Goal: Find specific page/section: Find specific page/section

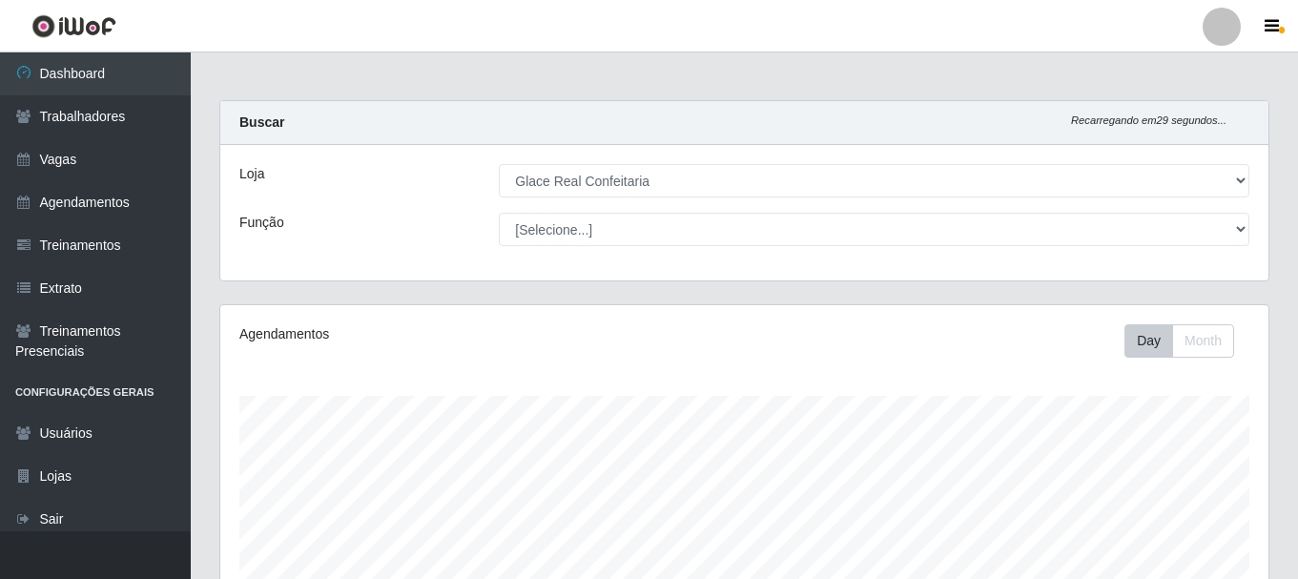
select select "445"
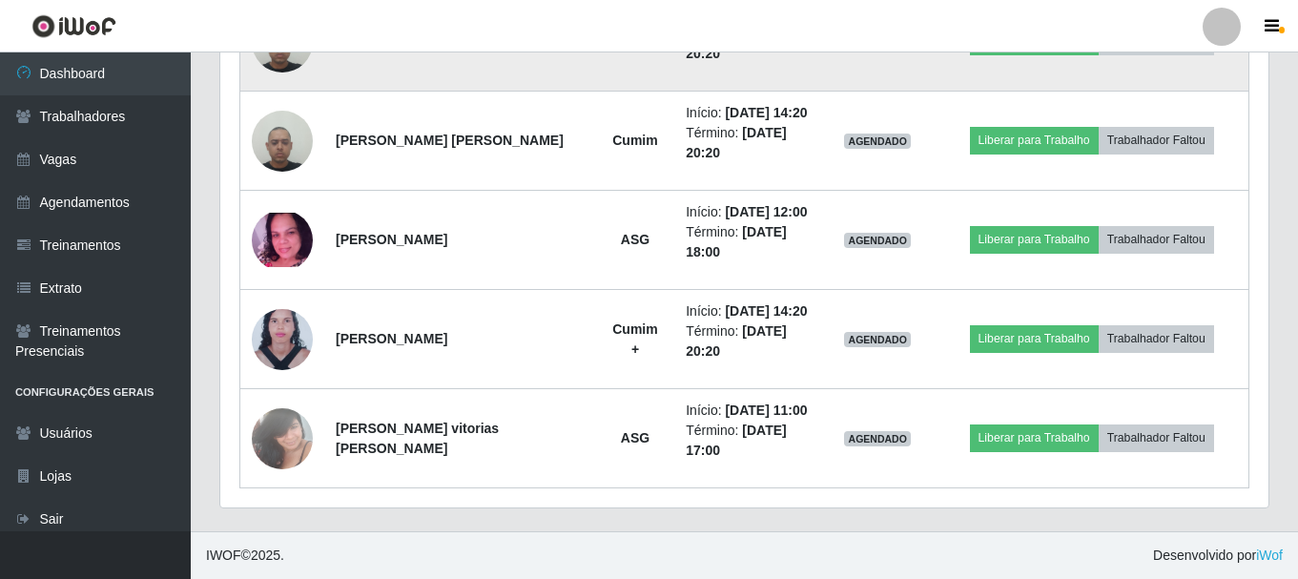
scroll to position [682, 0]
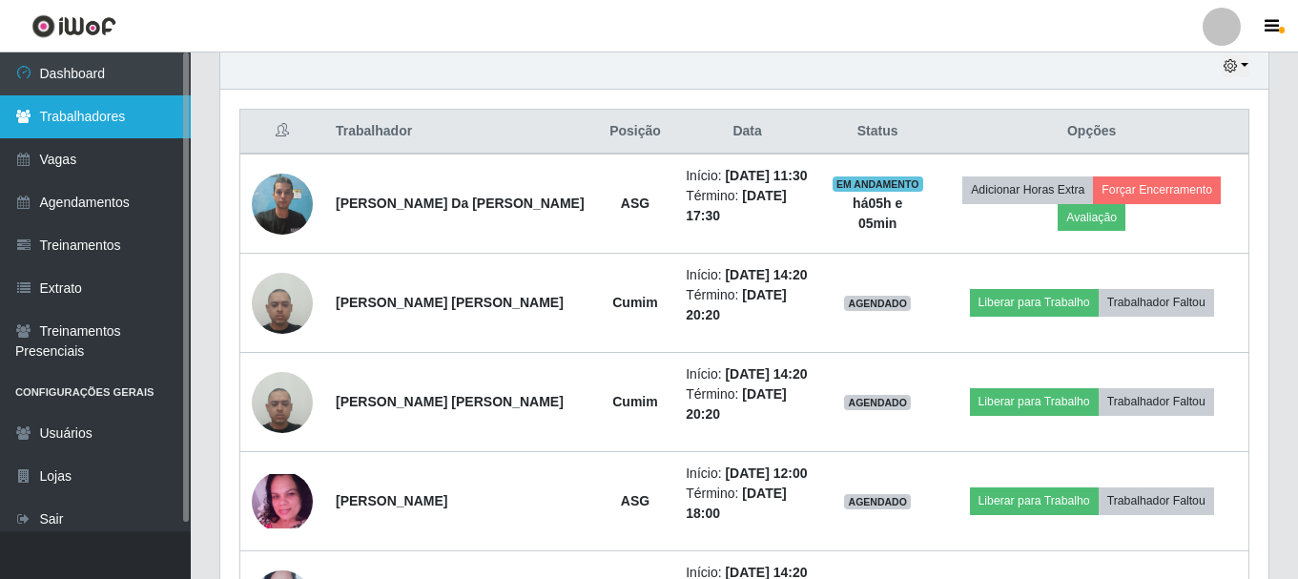
click at [62, 133] on link "Trabalhadores" at bounding box center [95, 116] width 191 height 43
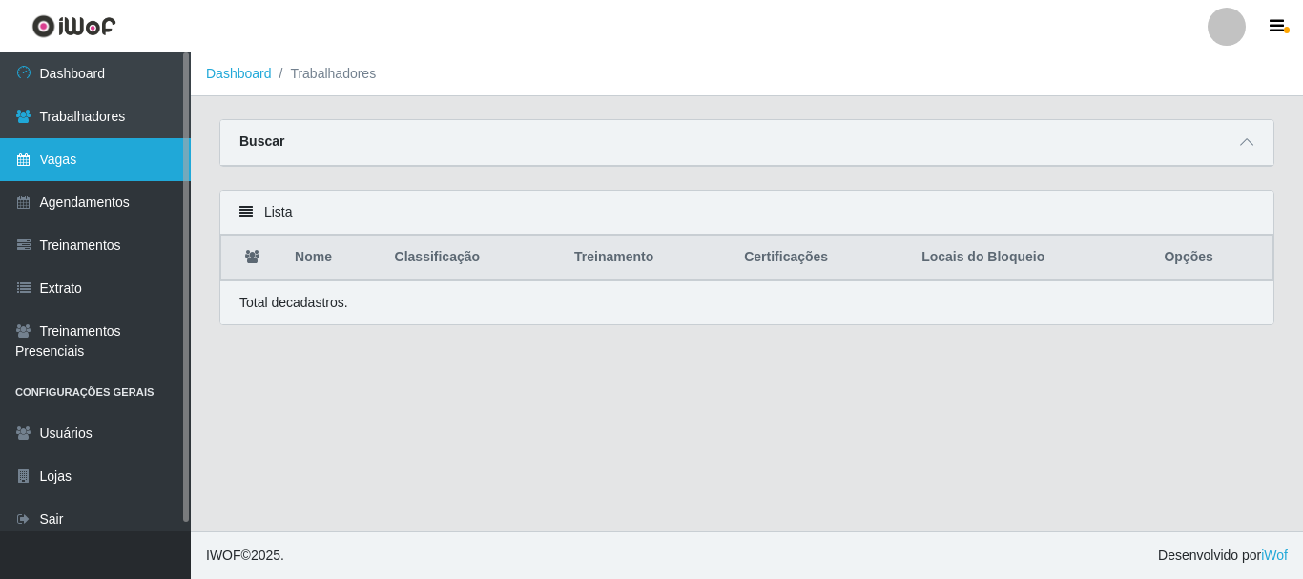
click at [62, 164] on link "Vagas" at bounding box center [95, 159] width 191 height 43
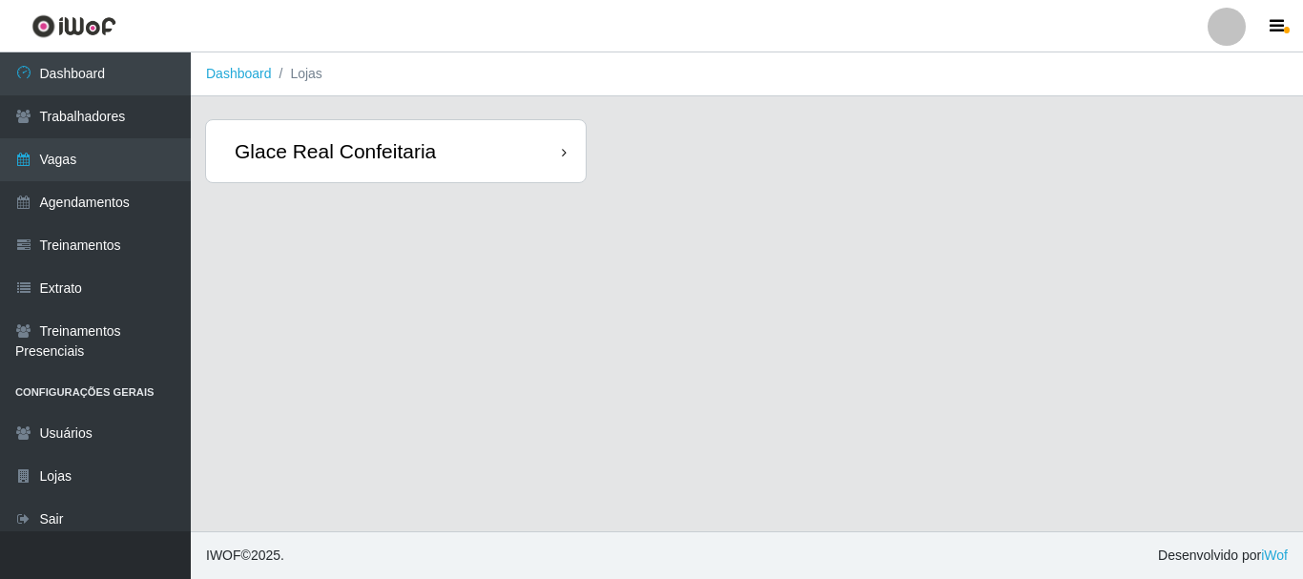
click at [408, 141] on div "Glace Real Confeitaria" at bounding box center [335, 151] width 201 height 24
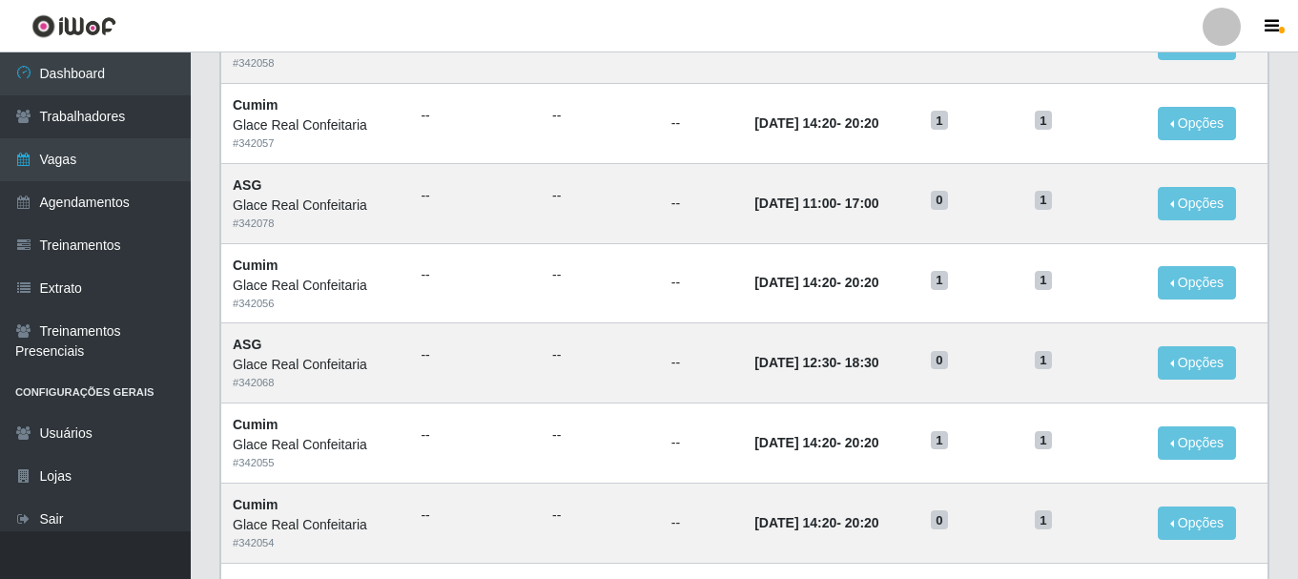
scroll to position [1038, 0]
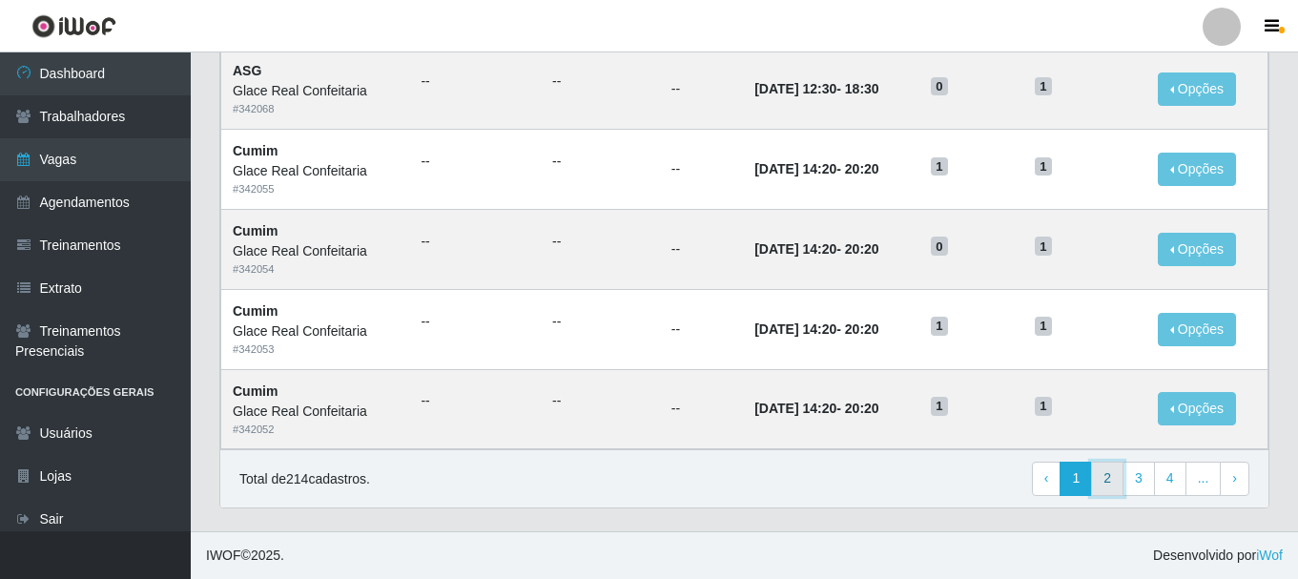
click at [1101, 477] on link "2" at bounding box center [1107, 479] width 32 height 34
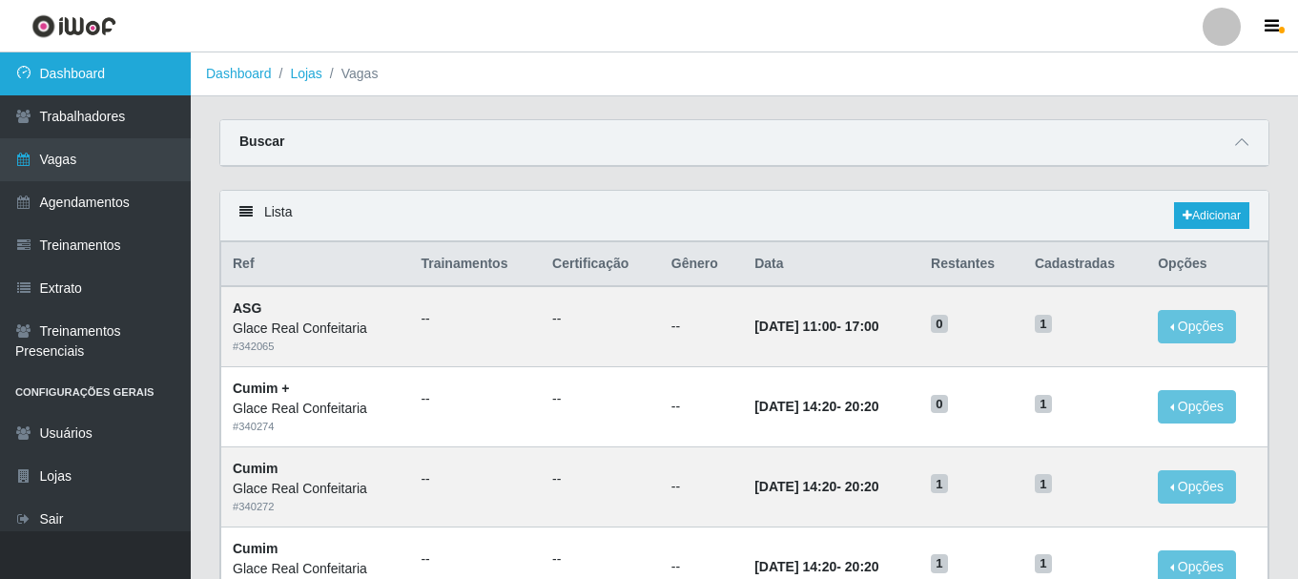
click at [52, 78] on link "Dashboard" at bounding box center [95, 73] width 191 height 43
